Goal: Task Accomplishment & Management: Manage account settings

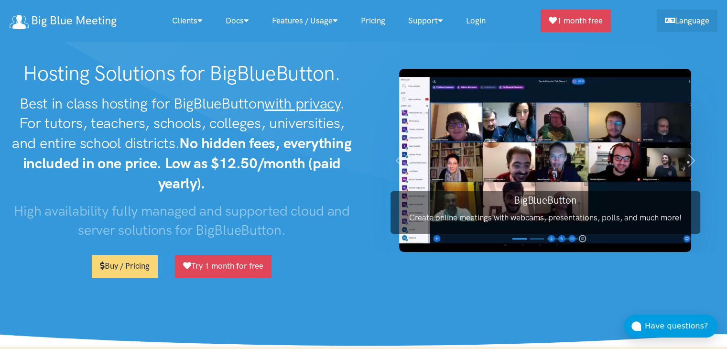
click at [494, 16] on link "Login" at bounding box center [475, 21] width 43 height 21
click at [470, 21] on link "Login" at bounding box center [475, 21] width 43 height 21
click at [473, 17] on link "Login" at bounding box center [475, 21] width 43 height 21
click at [484, 14] on link "Login" at bounding box center [475, 21] width 43 height 21
